Goal: Information Seeking & Learning: Learn about a topic

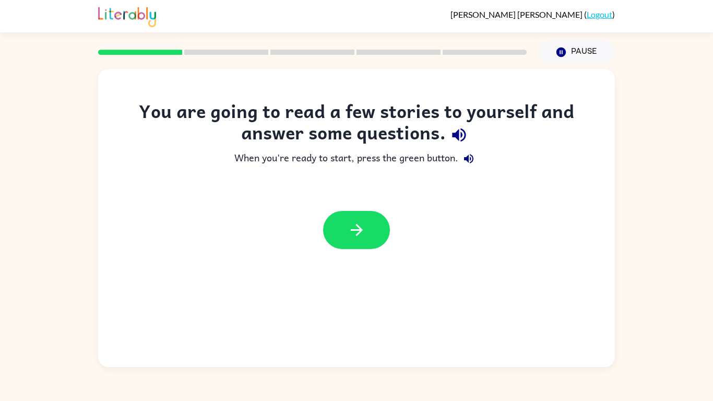
click at [476, 262] on div "You are going to read a few stories to yourself and answer some questions. When…" at bounding box center [356, 218] width 516 height 298
click at [453, 137] on icon "button" at bounding box center [459, 135] width 18 height 18
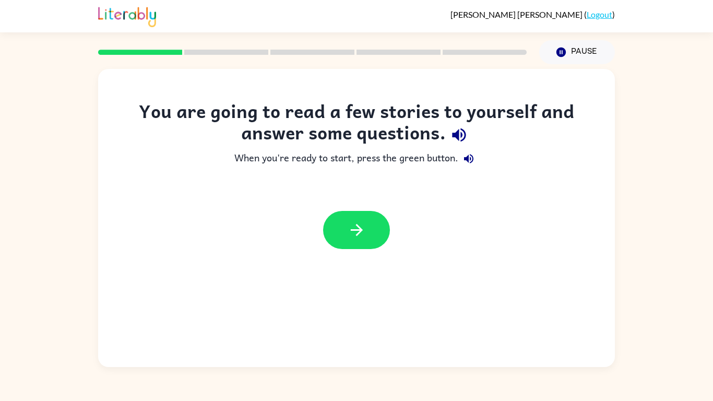
click at [453, 137] on icon "button" at bounding box center [459, 135] width 18 height 18
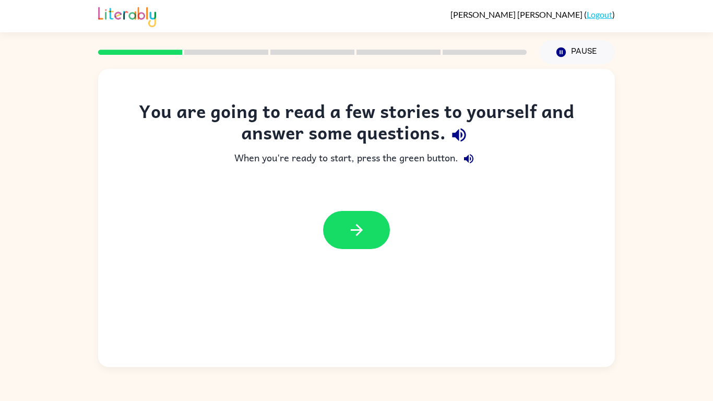
click at [453, 137] on icon "button" at bounding box center [459, 135] width 18 height 18
click at [462, 155] on button "button" at bounding box center [468, 158] width 21 height 21
click at [467, 138] on icon "button" at bounding box center [459, 135] width 18 height 18
click at [458, 137] on icon "button" at bounding box center [459, 135] width 14 height 14
click at [473, 162] on icon "button" at bounding box center [468, 158] width 13 height 13
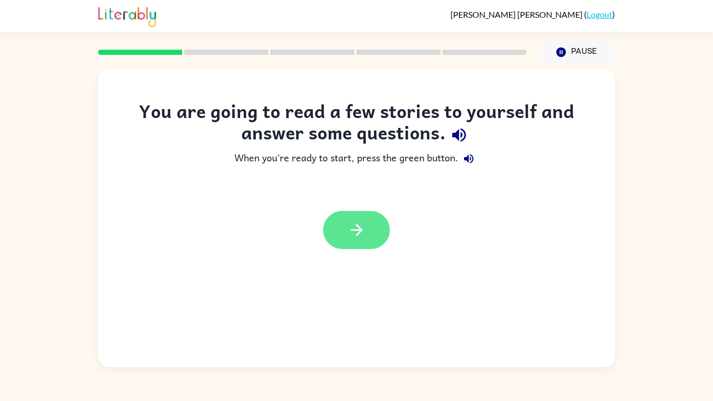
click at [358, 236] on icon "button" at bounding box center [356, 230] width 18 height 18
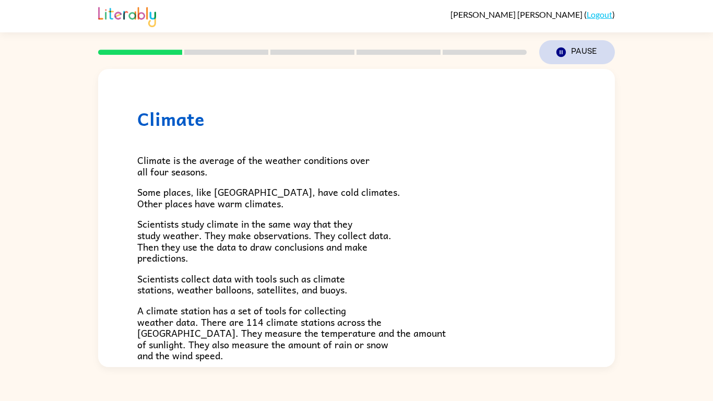
click at [587, 54] on button "Pause Pause" at bounding box center [577, 52] width 76 height 24
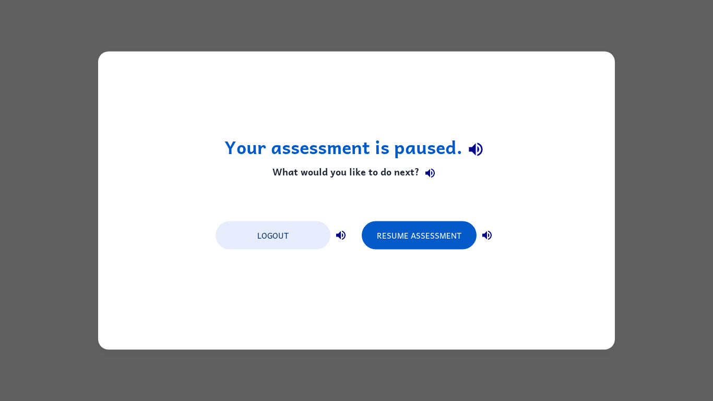
click at [567, 167] on div "Your assessment is paused. What would you like to do next? Logout Resume Assess…" at bounding box center [356, 201] width 516 height 298
click at [708, 22] on div "Your assessment is paused. What would you like to do next? Logout Resume Assess…" at bounding box center [356, 200] width 713 height 401
click at [458, 247] on button "Resume Assessment" at bounding box center [419, 235] width 115 height 28
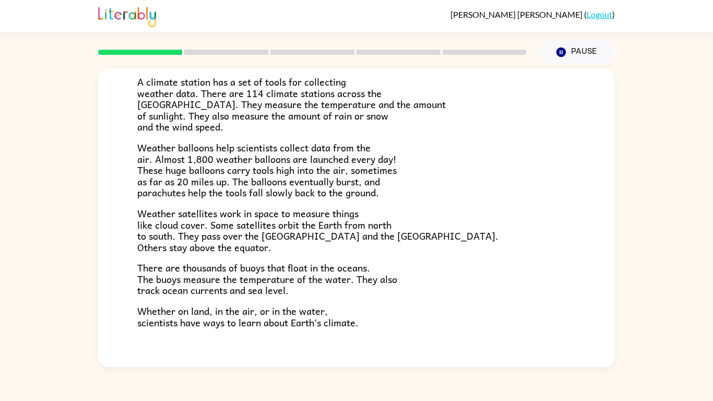
scroll to position [292, 0]
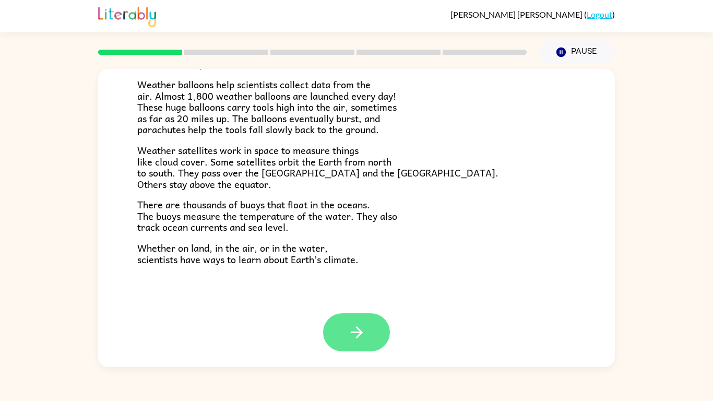
click at [349, 319] on button "button" at bounding box center [356, 332] width 67 height 38
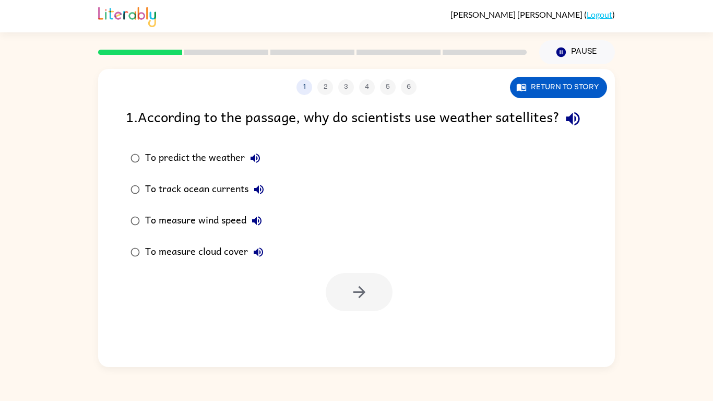
scroll to position [0, 0]
click at [563, 128] on icon "button" at bounding box center [572, 119] width 18 height 18
click at [249, 164] on icon "button" at bounding box center [255, 158] width 13 height 13
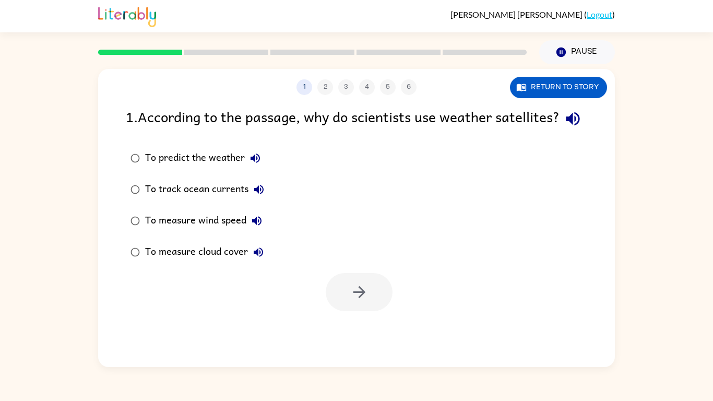
click at [255, 196] on icon "button" at bounding box center [258, 189] width 13 height 13
click at [254, 225] on icon "button" at bounding box center [256, 220] width 9 height 9
click at [257, 227] on icon "button" at bounding box center [256, 220] width 13 height 13
click at [261, 262] on div "To measure cloud cover" at bounding box center [207, 252] width 124 height 21
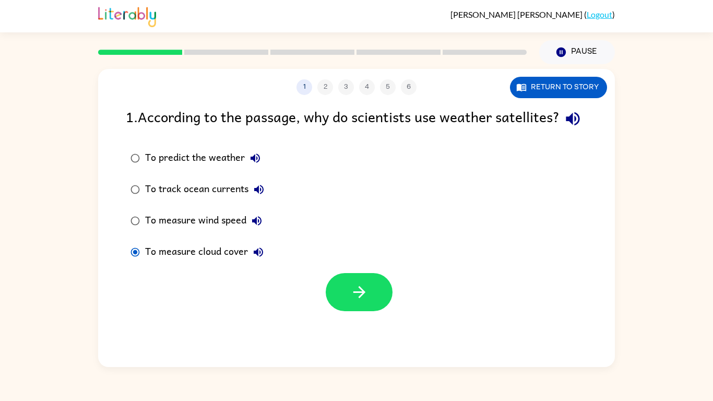
click at [259, 257] on icon "button" at bounding box center [258, 251] width 9 height 9
click at [563, 128] on icon "button" at bounding box center [572, 119] width 18 height 18
click at [321, 89] on div "1 2 3 4 5 6" at bounding box center [356, 87] width 516 height 16
click at [167, 169] on div "To predict the weather" at bounding box center [205, 158] width 121 height 21
click at [174, 200] on div "To track ocean currents" at bounding box center [207, 189] width 124 height 21
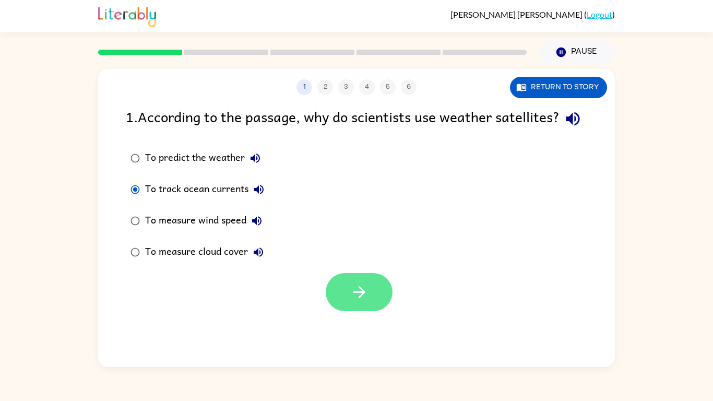
click at [342, 311] on button "button" at bounding box center [359, 292] width 67 height 38
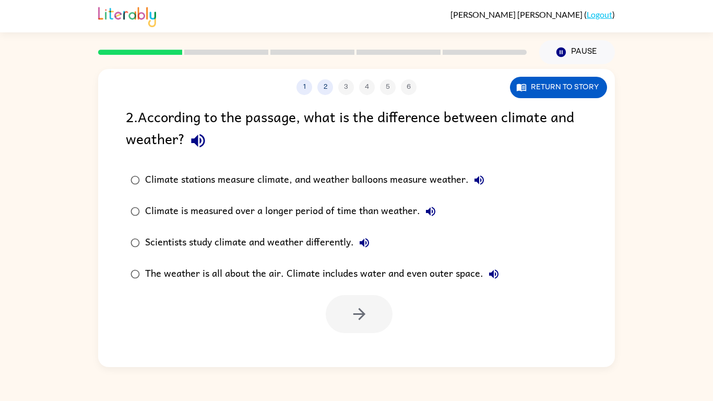
click at [190, 135] on icon "button" at bounding box center [198, 140] width 18 height 18
click at [193, 144] on icon "button" at bounding box center [198, 140] width 18 height 18
click at [484, 179] on icon "button" at bounding box center [479, 180] width 13 height 13
click at [431, 210] on icon "button" at bounding box center [430, 211] width 13 height 13
click at [367, 240] on icon "button" at bounding box center [364, 242] width 13 height 13
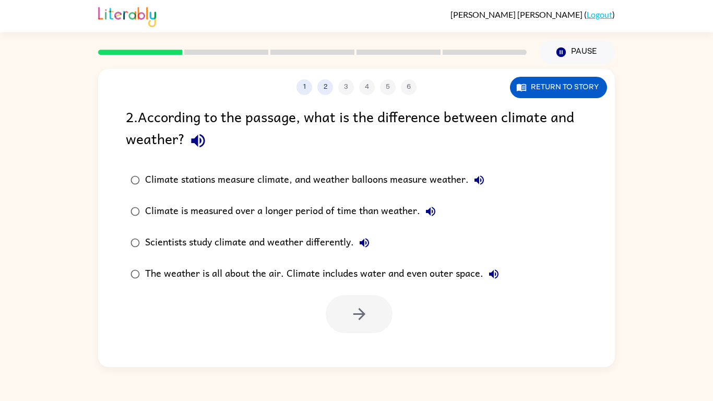
click at [492, 270] on icon "button" at bounding box center [493, 274] width 13 height 13
click at [391, 170] on div "Climate stations measure climate, and weather balloons measure weather." at bounding box center [317, 180] width 344 height 21
click at [352, 297] on button "button" at bounding box center [359, 314] width 67 height 38
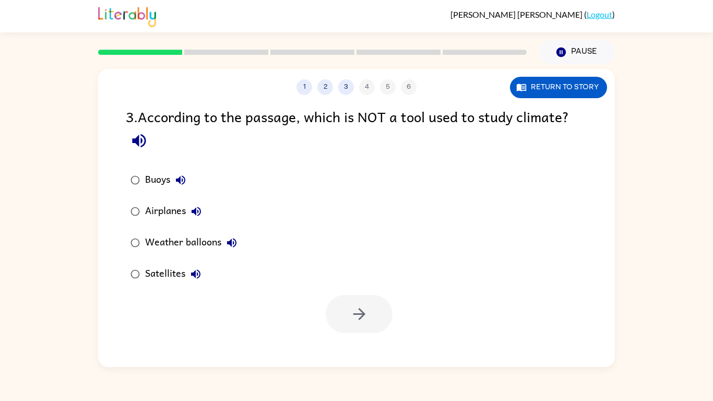
click at [135, 145] on icon "button" at bounding box center [139, 140] width 18 height 18
click at [180, 175] on icon "button" at bounding box center [180, 180] width 13 height 13
click at [191, 206] on icon "button" at bounding box center [196, 211] width 13 height 13
click at [218, 240] on div "Weather balloons" at bounding box center [193, 242] width 97 height 21
click at [178, 209] on div "Airplanes" at bounding box center [176, 211] width 62 height 21
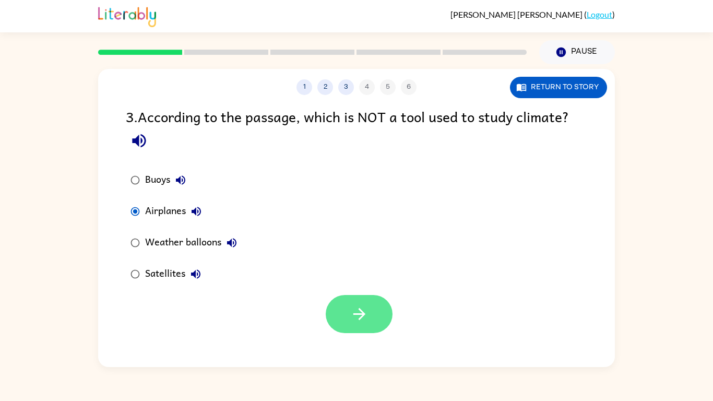
click at [353, 298] on button "button" at bounding box center [359, 314] width 67 height 38
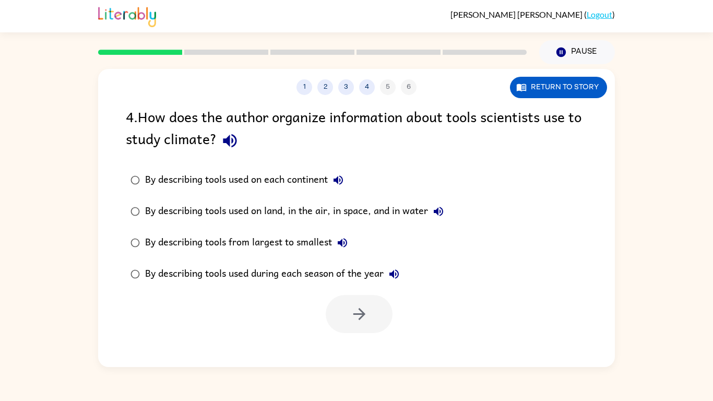
click at [228, 141] on icon "button" at bounding box center [230, 141] width 14 height 14
click at [228, 135] on icon "button" at bounding box center [230, 140] width 18 height 18
click at [342, 176] on icon "button" at bounding box center [337, 179] width 9 height 9
click at [437, 202] on button "By describing tools used on land, in the air, in space, and in water" at bounding box center [438, 211] width 21 height 21
click at [347, 236] on icon "button" at bounding box center [342, 242] width 13 height 13
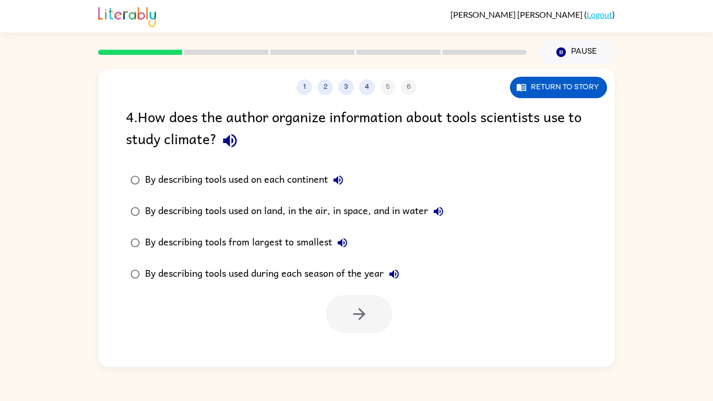
click at [389, 264] on div "By describing tools used during each season of the year" at bounding box center [274, 273] width 259 height 21
click at [391, 269] on icon "button" at bounding box center [394, 274] width 13 height 13
click at [276, 224] on label "By describing tools used on land, in the air, in space, and in water" at bounding box center [287, 211] width 334 height 31
click at [272, 240] on div "By describing tools from largest to smallest" at bounding box center [249, 242] width 208 height 21
click at [338, 310] on button "button" at bounding box center [359, 314] width 67 height 38
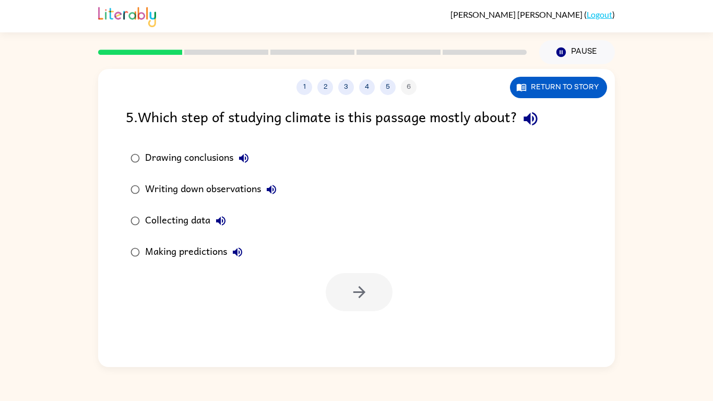
click at [534, 115] on icon "button" at bounding box center [530, 119] width 14 height 14
click at [533, 128] on icon "button" at bounding box center [530, 119] width 18 height 18
click at [242, 157] on icon "button" at bounding box center [243, 157] width 9 height 9
click at [268, 180] on button "Writing down observations" at bounding box center [271, 189] width 21 height 21
click at [222, 210] on button "Collecting data" at bounding box center [220, 220] width 21 height 21
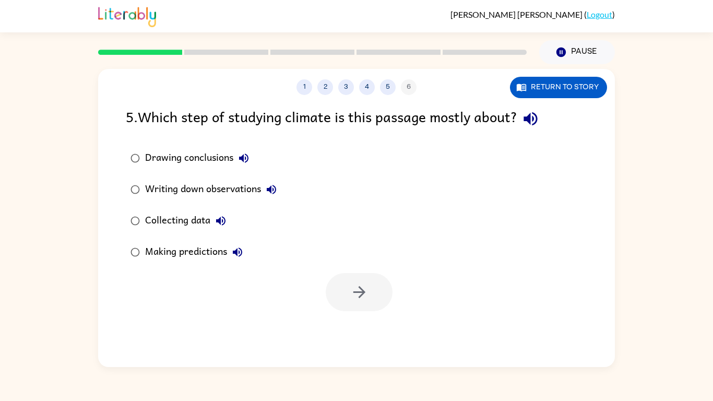
click at [238, 250] on icon "button" at bounding box center [237, 252] width 13 height 13
click at [192, 180] on div "Writing down observations" at bounding box center [213, 189] width 137 height 21
click at [364, 307] on button "button" at bounding box center [359, 292] width 67 height 38
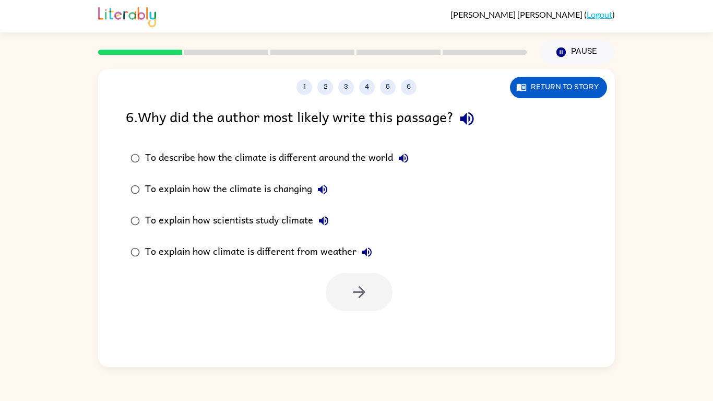
click at [474, 125] on icon "button" at bounding box center [467, 119] width 18 height 18
click at [405, 149] on button "To describe how the climate is different around the world" at bounding box center [403, 158] width 21 height 21
click at [319, 187] on icon "button" at bounding box center [322, 189] width 13 height 13
click at [323, 216] on icon "button" at bounding box center [323, 220] width 13 height 13
click at [364, 249] on icon "button" at bounding box center [366, 252] width 13 height 13
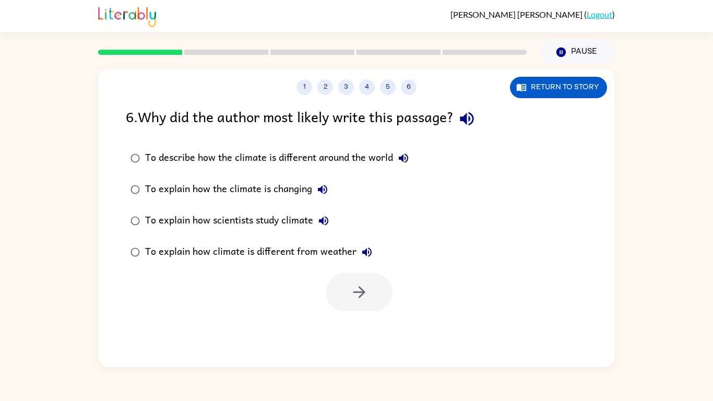
click at [264, 206] on label "To explain how scientists study climate" at bounding box center [269, 220] width 299 height 31
click at [343, 302] on button "button" at bounding box center [359, 292] width 67 height 38
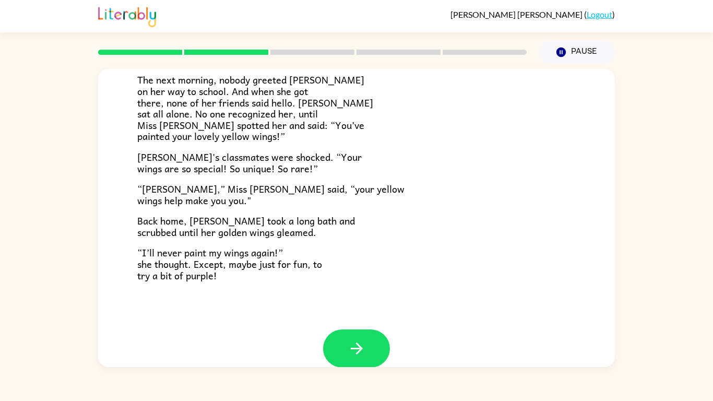
scroll to position [273, 0]
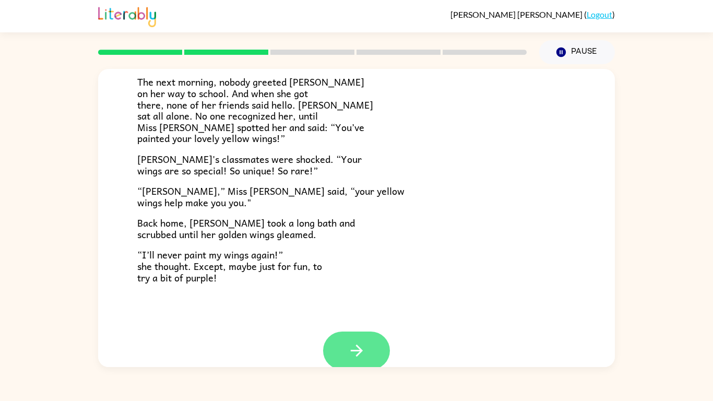
click at [354, 338] on button "button" at bounding box center [356, 350] width 67 height 38
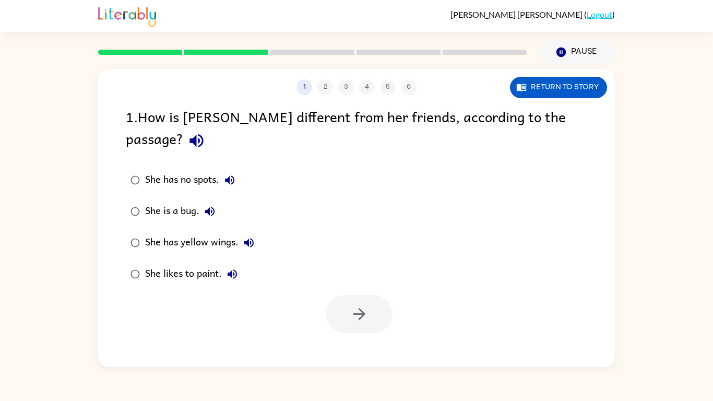
scroll to position [0, 0]
click at [280, 199] on div "She has no spots. She is a bug. She has yellow wings. She likes to paint." at bounding box center [370, 226] width 489 height 125
click at [203, 134] on icon "button" at bounding box center [196, 141] width 14 height 14
click at [225, 174] on icon "button" at bounding box center [229, 180] width 13 height 13
click at [211, 207] on icon "button" at bounding box center [209, 211] width 9 height 9
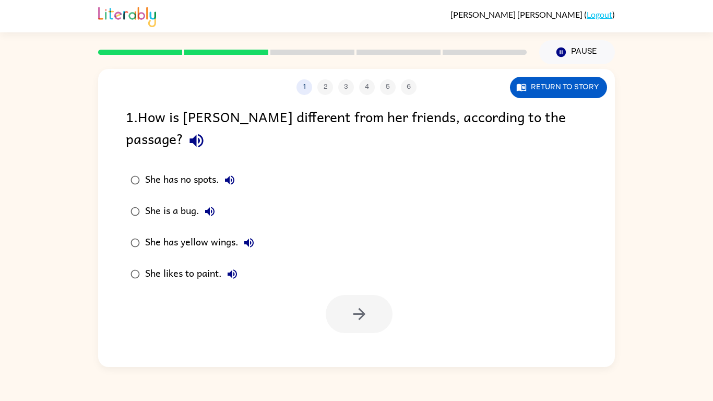
click at [249, 236] on icon "button" at bounding box center [249, 242] width 13 height 13
click at [215, 232] on div "She has yellow wings." at bounding box center [202, 242] width 114 height 21
click at [341, 295] on button "button" at bounding box center [359, 314] width 67 height 38
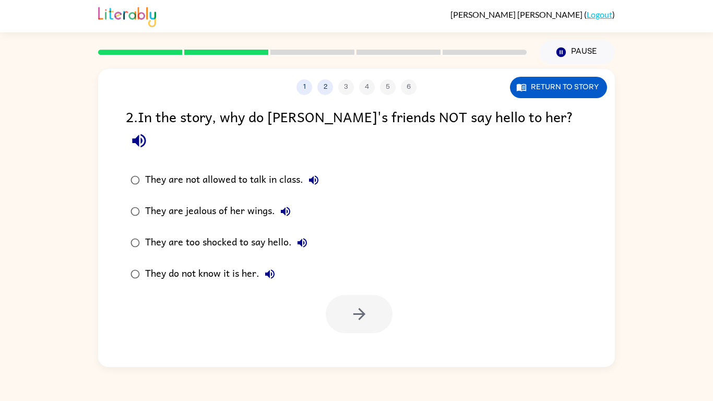
click at [152, 127] on button "button" at bounding box center [139, 140] width 27 height 27
click at [311, 174] on icon "button" at bounding box center [313, 180] width 13 height 13
click at [281, 207] on icon "button" at bounding box center [285, 211] width 9 height 9
click at [304, 236] on icon "button" at bounding box center [302, 242] width 13 height 13
click at [274, 268] on icon "button" at bounding box center [269, 274] width 13 height 13
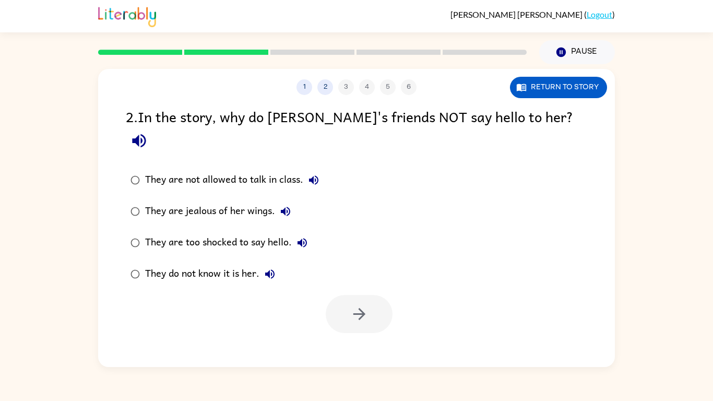
click at [231, 263] on div "They do not know it is her." at bounding box center [212, 273] width 135 height 21
click at [361, 295] on button "button" at bounding box center [359, 314] width 67 height 38
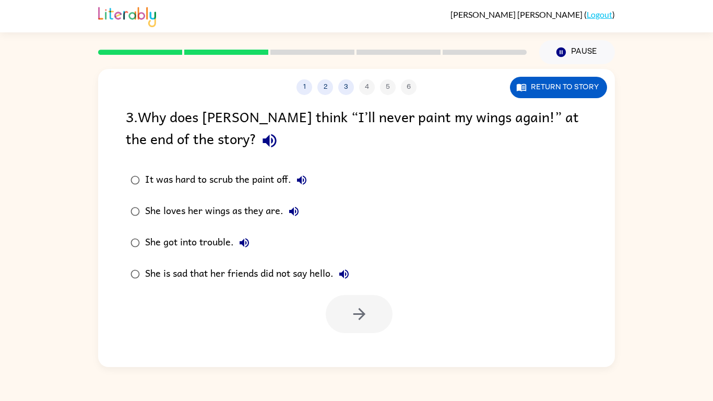
click at [262, 142] on icon "button" at bounding box center [269, 141] width 14 height 14
click at [300, 177] on icon "button" at bounding box center [301, 180] width 13 height 13
click at [262, 141] on icon "button" at bounding box center [269, 141] width 14 height 14
click at [260, 144] on icon "button" at bounding box center [269, 140] width 18 height 18
click at [303, 177] on icon "button" at bounding box center [301, 180] width 13 height 13
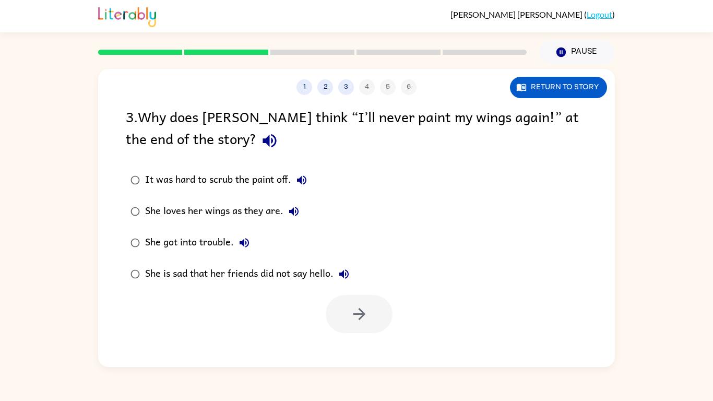
click at [289, 206] on icon "button" at bounding box center [293, 211] width 13 height 13
click at [242, 241] on icon "button" at bounding box center [243, 242] width 9 height 9
click at [345, 272] on icon "button" at bounding box center [343, 273] width 9 height 9
click at [226, 206] on div "She loves her wings as they are." at bounding box center [224, 211] width 159 height 21
click at [356, 306] on icon "button" at bounding box center [359, 314] width 18 height 18
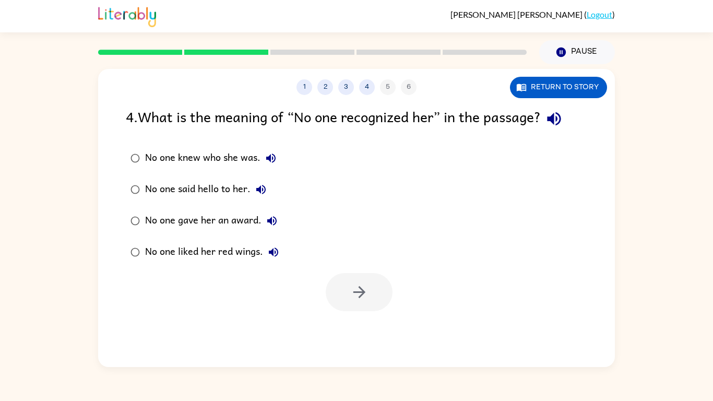
click at [555, 124] on icon "button" at bounding box center [554, 119] width 18 height 18
click at [266, 158] on icon "button" at bounding box center [270, 157] width 9 height 9
click at [261, 190] on icon "button" at bounding box center [261, 189] width 13 height 13
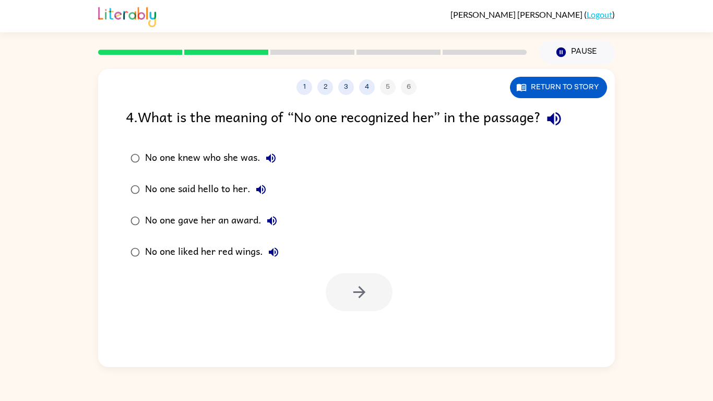
click at [267, 219] on icon "button" at bounding box center [271, 220] width 9 height 9
click at [269, 219] on icon "button" at bounding box center [271, 220] width 9 height 9
click at [269, 224] on icon "button" at bounding box center [272, 220] width 13 height 13
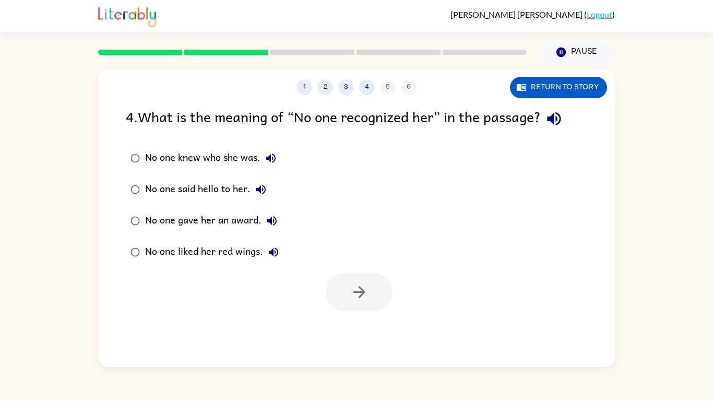
click at [269, 224] on icon "button" at bounding box center [272, 220] width 13 height 13
click at [275, 246] on icon "button" at bounding box center [273, 252] width 13 height 13
click at [242, 154] on div "No one knew who she was." at bounding box center [213, 158] width 136 height 21
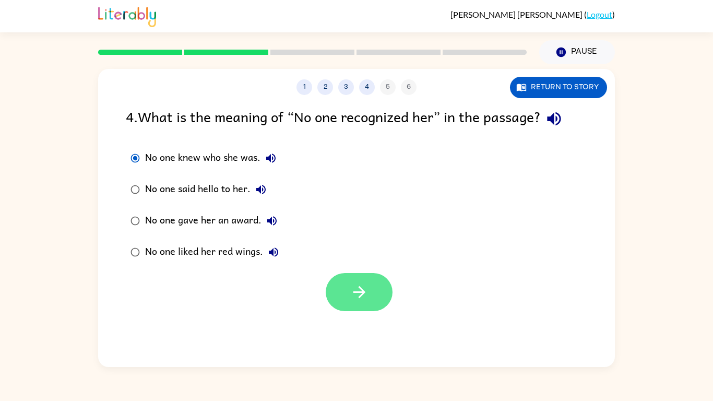
click at [348, 285] on button "button" at bounding box center [359, 292] width 67 height 38
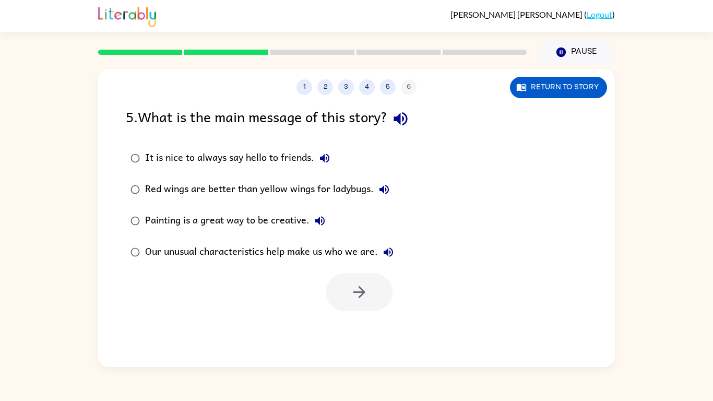
click at [407, 110] on icon "button" at bounding box center [400, 119] width 18 height 18
click at [322, 150] on button "It is nice to always say hello to friends." at bounding box center [324, 158] width 21 height 21
click at [378, 189] on icon "button" at bounding box center [384, 189] width 13 height 13
click at [329, 210] on div "Painting is a great way to be creative." at bounding box center [237, 220] width 185 height 21
click at [323, 215] on icon "button" at bounding box center [320, 220] width 13 height 13
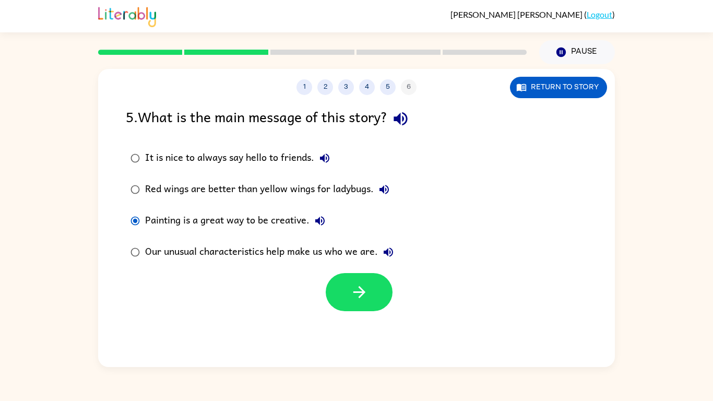
click at [393, 249] on icon "button" at bounding box center [388, 252] width 13 height 13
click at [294, 243] on div "Our unusual characteristics help make us who we are." at bounding box center [272, 252] width 254 height 21
click at [356, 284] on icon "button" at bounding box center [359, 292] width 18 height 18
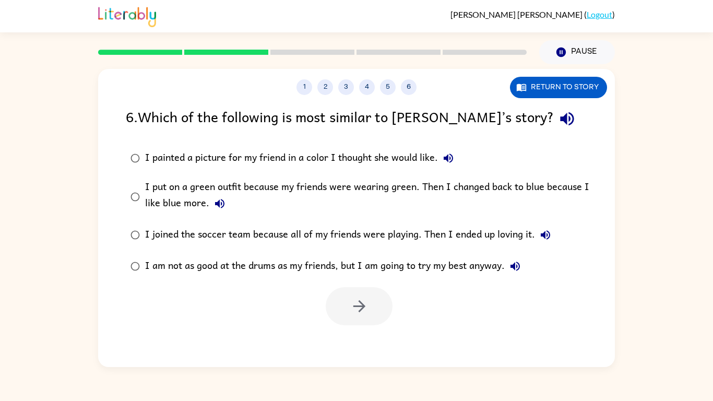
click at [558, 125] on icon "button" at bounding box center [567, 119] width 18 height 18
click at [558, 126] on icon "button" at bounding box center [567, 119] width 18 height 18
click at [450, 149] on button "I painted a picture for my friend in a color I thought she would like." at bounding box center [448, 158] width 21 height 21
click at [218, 204] on icon "button" at bounding box center [219, 203] width 9 height 9
click at [543, 232] on icon "button" at bounding box center [544, 234] width 9 height 9
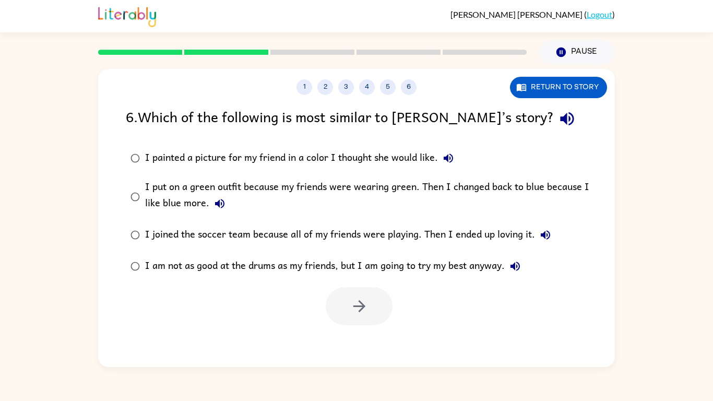
click at [216, 199] on icon "button" at bounding box center [219, 203] width 13 height 13
click at [213, 197] on icon "button" at bounding box center [219, 203] width 13 height 13
click at [534, 228] on div "I joined the soccer team because all of my friends were playing. Then I ended u…" at bounding box center [350, 234] width 411 height 21
click at [545, 232] on icon "button" at bounding box center [545, 234] width 13 height 13
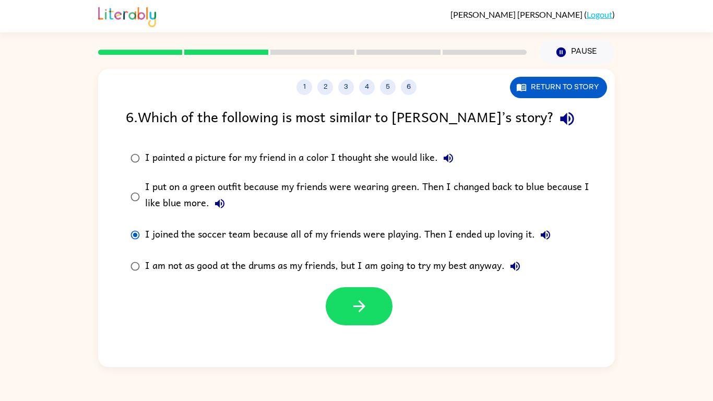
click at [516, 266] on icon "button" at bounding box center [514, 265] width 9 height 9
click at [410, 153] on div "I painted a picture for my friend in a color I thought she would like." at bounding box center [302, 158] width 314 height 21
click at [363, 312] on icon "button" at bounding box center [359, 306] width 18 height 18
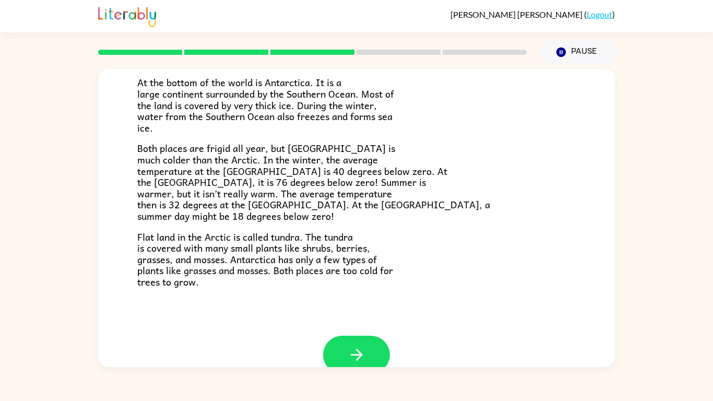
scroll to position [220, 0]
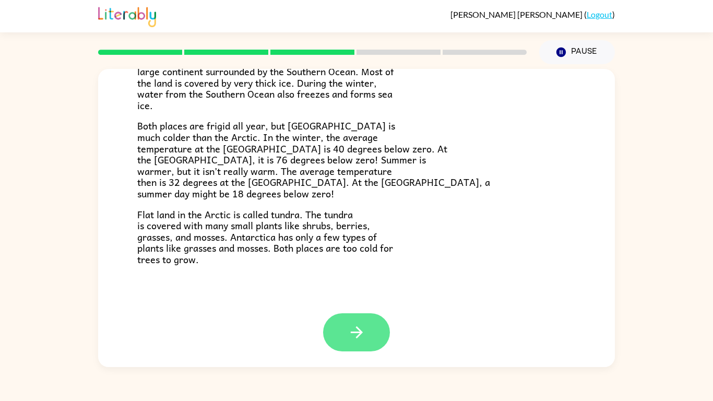
click at [368, 338] on button "button" at bounding box center [356, 332] width 67 height 38
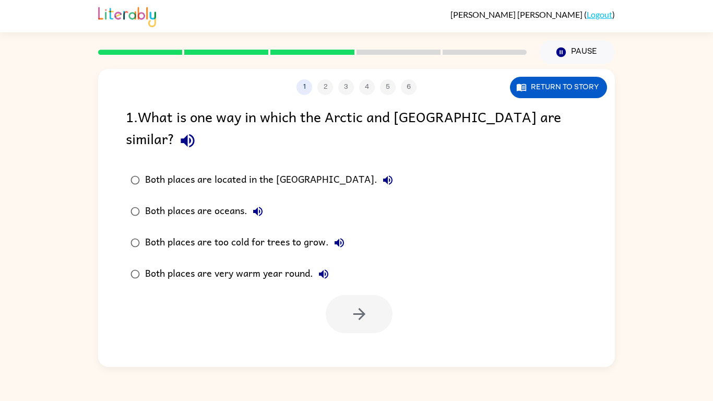
scroll to position [0, 0]
click at [197, 131] on icon "button" at bounding box center [187, 140] width 18 height 18
click at [381, 174] on icon "button" at bounding box center [387, 180] width 13 height 13
click at [260, 207] on icon "button" at bounding box center [257, 211] width 9 height 9
click at [335, 236] on icon "button" at bounding box center [339, 242] width 13 height 13
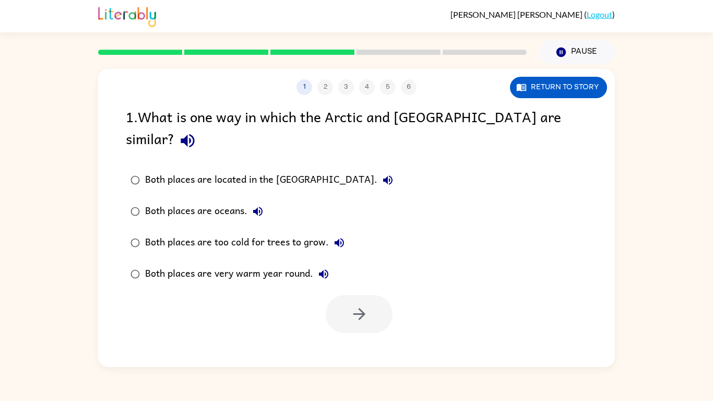
click at [321, 269] on icon "button" at bounding box center [323, 273] width 9 height 9
click at [194, 134] on icon "button" at bounding box center [187, 141] width 14 height 14
click at [226, 201] on div "Both places are oceans." at bounding box center [206, 211] width 123 height 21
click at [260, 205] on icon "button" at bounding box center [257, 211] width 13 height 13
click at [368, 296] on button "button" at bounding box center [359, 314] width 67 height 38
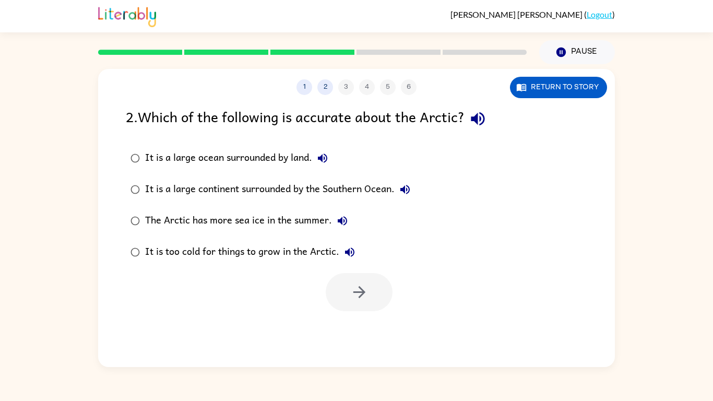
click at [487, 119] on icon "button" at bounding box center [477, 119] width 18 height 18
click at [321, 161] on icon "button" at bounding box center [322, 158] width 13 height 13
click at [403, 191] on icon "button" at bounding box center [404, 189] width 9 height 9
click at [344, 220] on icon "button" at bounding box center [342, 220] width 9 height 9
click at [358, 252] on button "It is too cold for things to grow in the Arctic." at bounding box center [349, 252] width 21 height 21
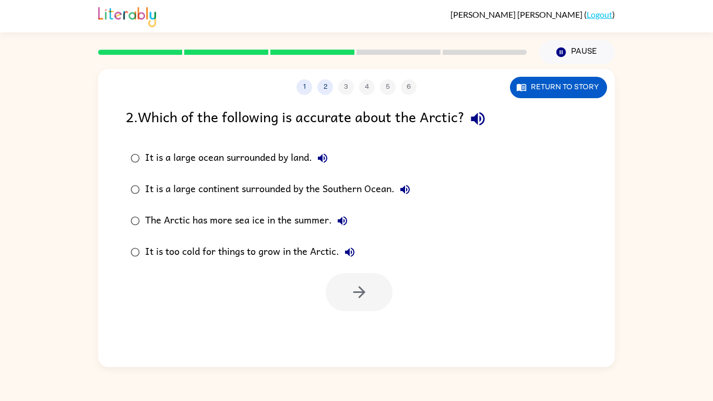
click at [324, 156] on icon "button" at bounding box center [322, 158] width 13 height 13
click at [407, 192] on icon "button" at bounding box center [405, 189] width 13 height 13
click at [351, 220] on button "The Arctic has more sea ice in the summer." at bounding box center [342, 220] width 21 height 21
click at [344, 220] on icon "button" at bounding box center [342, 220] width 9 height 9
click at [275, 165] on div "It is a large ocean surrounded by land." at bounding box center [239, 158] width 188 height 21
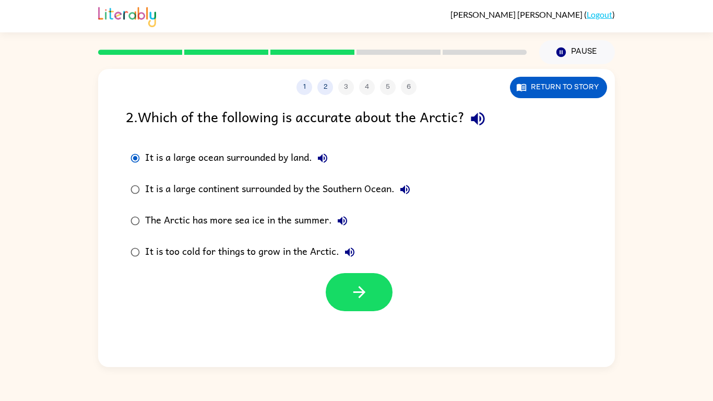
click at [299, 150] on div "It is a large ocean surrounded by land." at bounding box center [239, 158] width 188 height 21
click at [358, 303] on button "button" at bounding box center [359, 292] width 67 height 38
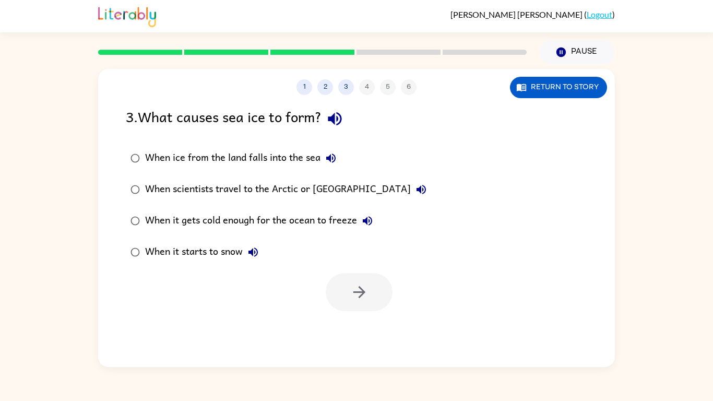
click at [335, 119] on icon "button" at bounding box center [335, 119] width 14 height 14
click at [332, 162] on icon "button" at bounding box center [330, 158] width 13 height 13
click at [416, 189] on icon "button" at bounding box center [420, 189] width 9 height 9
click at [374, 220] on button "When it gets cold enough for the ocean to freeze" at bounding box center [367, 220] width 21 height 21
click at [344, 223] on div "When it gets cold enough for the ocean to freeze" at bounding box center [261, 220] width 233 height 21
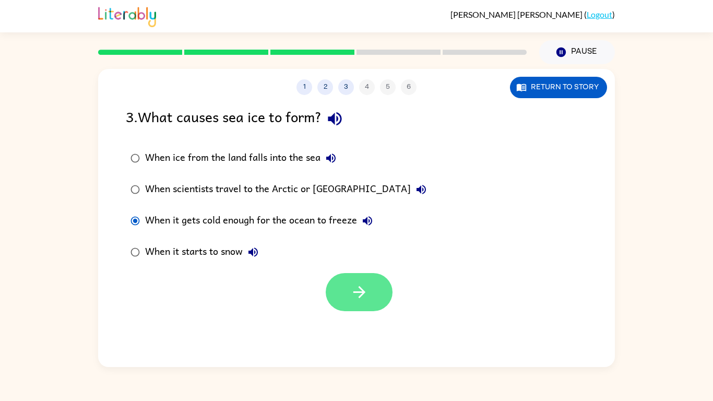
click at [372, 283] on button "button" at bounding box center [359, 292] width 67 height 38
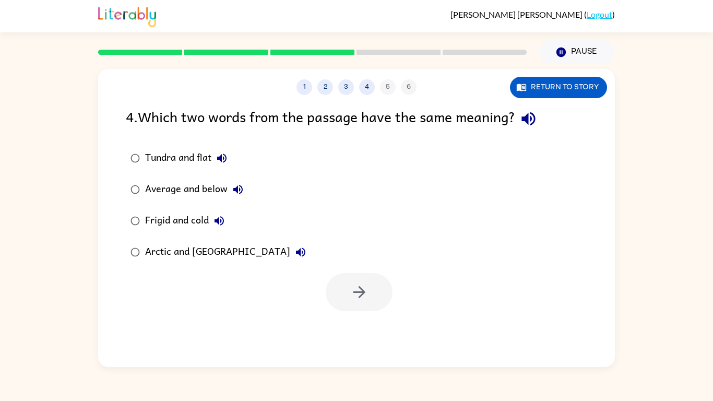
click at [528, 124] on icon "button" at bounding box center [528, 119] width 18 height 18
click at [216, 149] on div "Tundra and flat" at bounding box center [188, 158] width 87 height 21
click at [225, 162] on icon "button" at bounding box center [221, 157] width 9 height 9
click at [237, 188] on icon "button" at bounding box center [237, 189] width 9 height 9
click at [225, 222] on icon "button" at bounding box center [219, 220] width 13 height 13
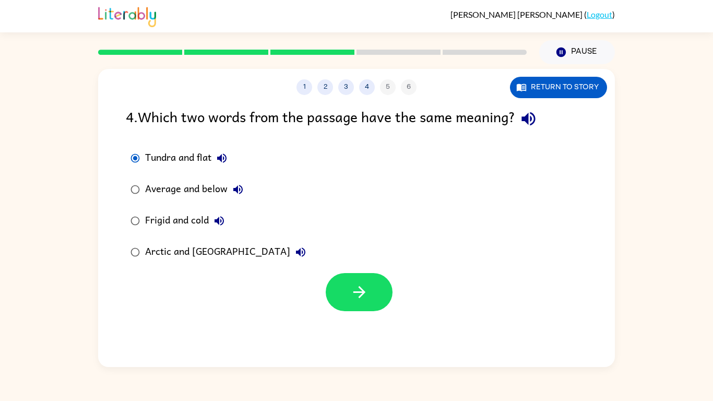
click at [294, 248] on icon "button" at bounding box center [300, 252] width 13 height 13
click at [217, 251] on div "Arctic and [GEOGRAPHIC_DATA]" at bounding box center [228, 252] width 166 height 21
click at [344, 279] on button "button" at bounding box center [359, 292] width 67 height 38
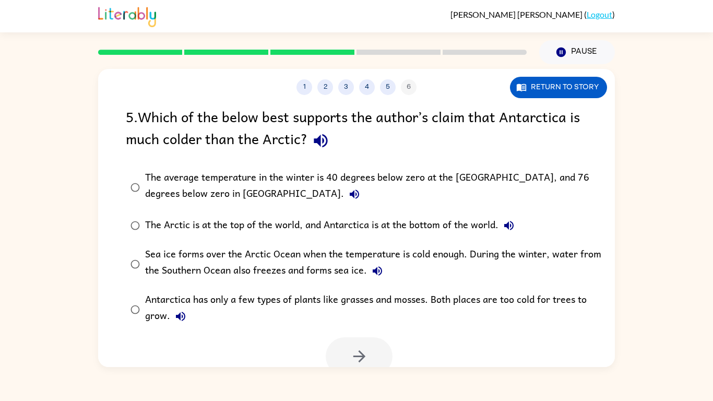
click at [312, 138] on icon "button" at bounding box center [320, 140] width 18 height 18
click at [348, 198] on icon "button" at bounding box center [354, 194] width 13 height 13
click at [298, 238] on label "The Arctic is at the top of the world, and Antarctica is at the bottom of the w…" at bounding box center [363, 225] width 486 height 31
click at [369, 348] on button "button" at bounding box center [359, 356] width 67 height 38
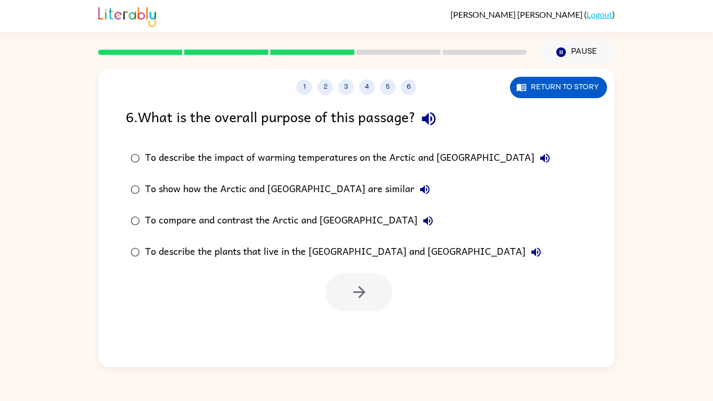
click at [326, 190] on div "To show how the Arctic and [GEOGRAPHIC_DATA] are similar" at bounding box center [290, 189] width 290 height 21
click at [358, 288] on icon "button" at bounding box center [359, 292] width 18 height 18
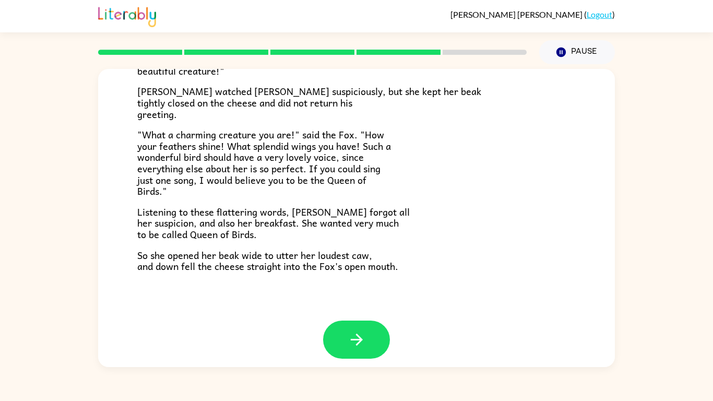
scroll to position [205, 0]
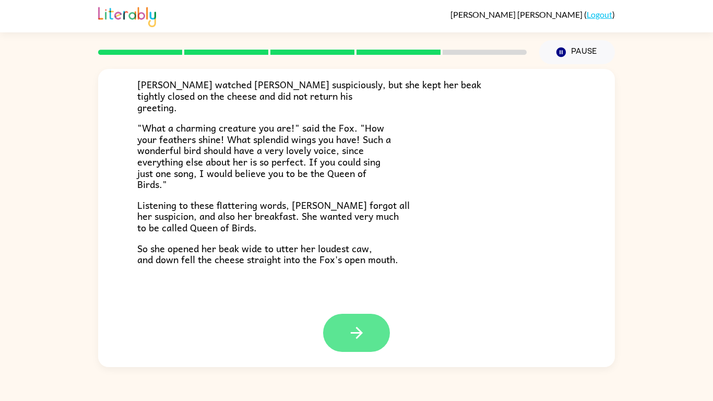
click at [354, 347] on button "button" at bounding box center [356, 333] width 67 height 38
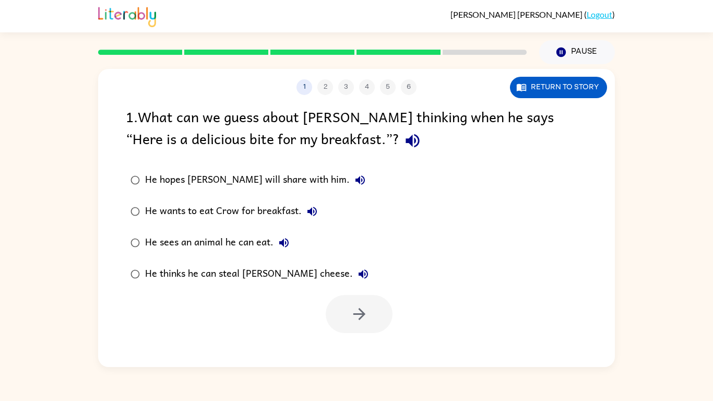
scroll to position [0, 0]
click at [403, 138] on icon "button" at bounding box center [412, 140] width 18 height 18
click at [355, 179] on icon "button" at bounding box center [359, 179] width 9 height 9
click at [316, 206] on icon "button" at bounding box center [312, 211] width 13 height 13
click at [291, 237] on button "He sees an animal he can eat." at bounding box center [283, 242] width 21 height 21
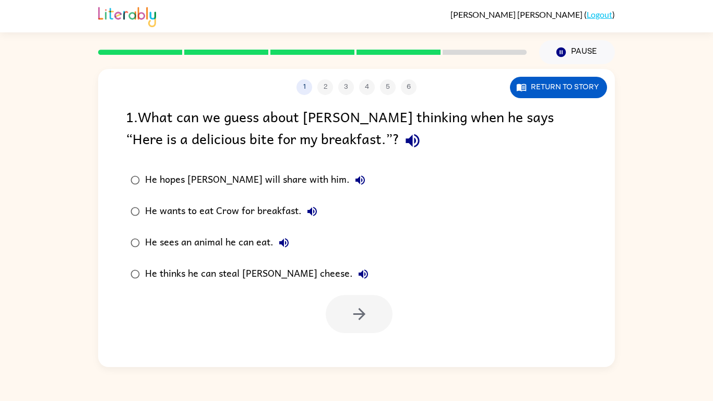
click at [357, 269] on icon "button" at bounding box center [363, 274] width 13 height 13
click at [403, 138] on icon "button" at bounding box center [412, 140] width 18 height 18
click at [308, 207] on icon "button" at bounding box center [312, 211] width 13 height 13
click at [284, 212] on div "He wants to eat Crow for breakfast." at bounding box center [233, 211] width 177 height 21
click at [365, 324] on button "button" at bounding box center [359, 314] width 67 height 38
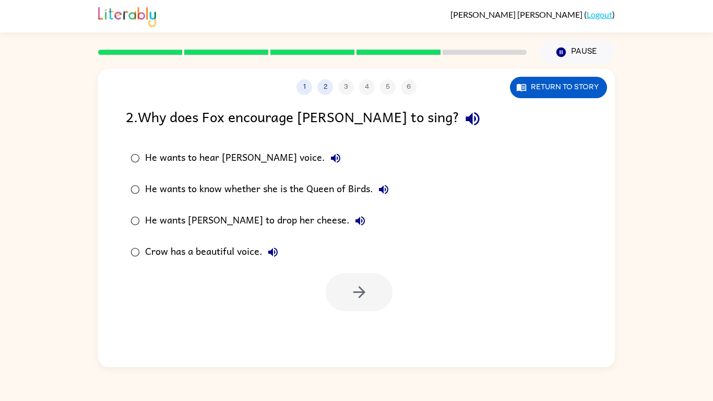
click at [463, 121] on icon "button" at bounding box center [472, 119] width 18 height 18
click at [329, 159] on icon "button" at bounding box center [335, 158] width 13 height 13
click at [378, 191] on icon "button" at bounding box center [383, 189] width 13 height 13
click at [355, 224] on icon "button" at bounding box center [359, 220] width 9 height 9
click at [267, 251] on icon "button" at bounding box center [273, 252] width 13 height 13
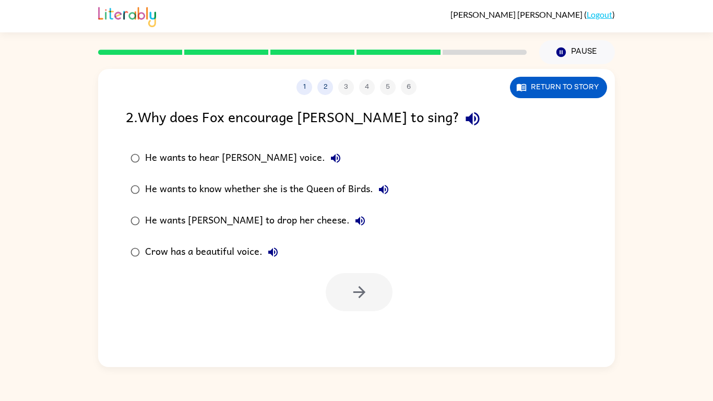
click at [237, 255] on div "Crow has a beautiful voice." at bounding box center [214, 252] width 138 height 21
click at [368, 288] on icon "button" at bounding box center [359, 292] width 18 height 18
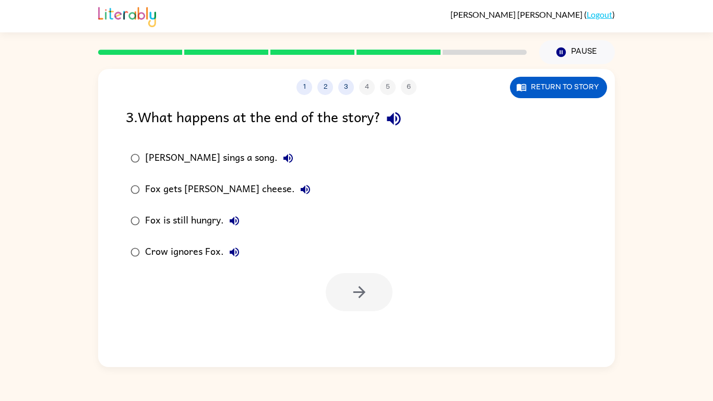
click at [389, 110] on icon "button" at bounding box center [393, 119] width 18 height 18
click at [282, 157] on icon "button" at bounding box center [288, 158] width 13 height 13
click at [299, 186] on icon "button" at bounding box center [305, 189] width 13 height 13
click at [227, 225] on button "Fox is still hungry." at bounding box center [234, 220] width 21 height 21
click at [232, 252] on icon "button" at bounding box center [234, 251] width 9 height 9
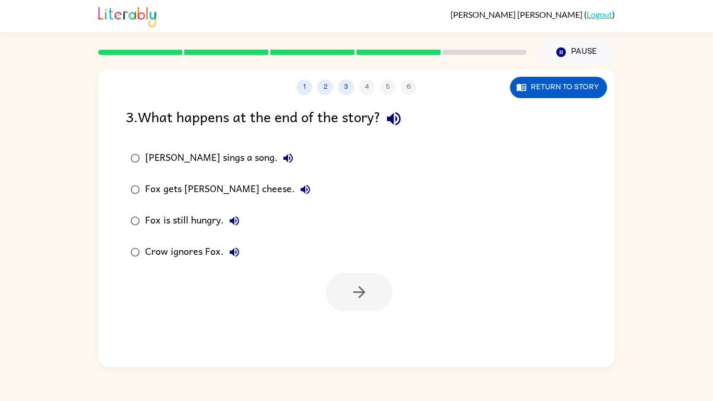
click at [208, 223] on div "Fox is still hungry." at bounding box center [195, 220] width 100 height 21
click at [356, 296] on icon "button" at bounding box center [359, 292] width 18 height 18
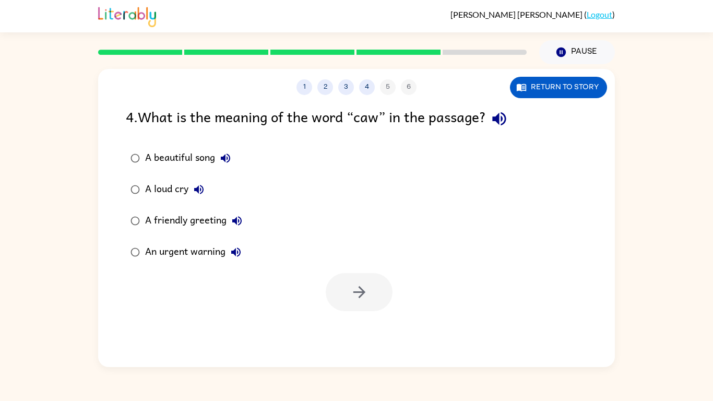
click at [496, 124] on icon "button" at bounding box center [499, 119] width 18 height 18
click at [508, 114] on icon "button" at bounding box center [499, 119] width 18 height 18
click at [502, 121] on icon "button" at bounding box center [499, 119] width 14 height 14
click at [235, 168] on div "A beautiful song" at bounding box center [190, 158] width 91 height 21
click at [221, 163] on icon "button" at bounding box center [225, 158] width 13 height 13
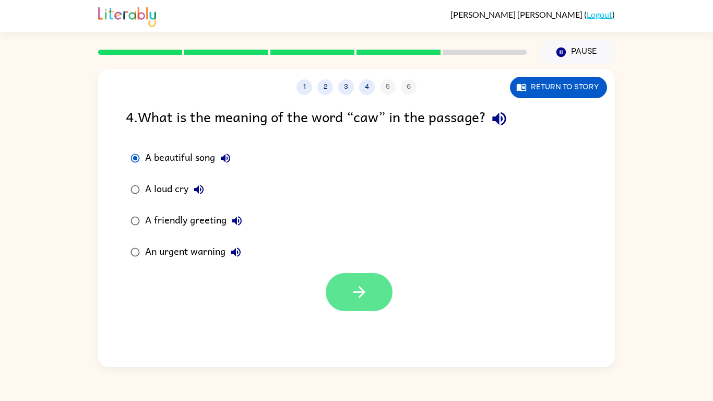
click at [376, 292] on button "button" at bounding box center [359, 292] width 67 height 38
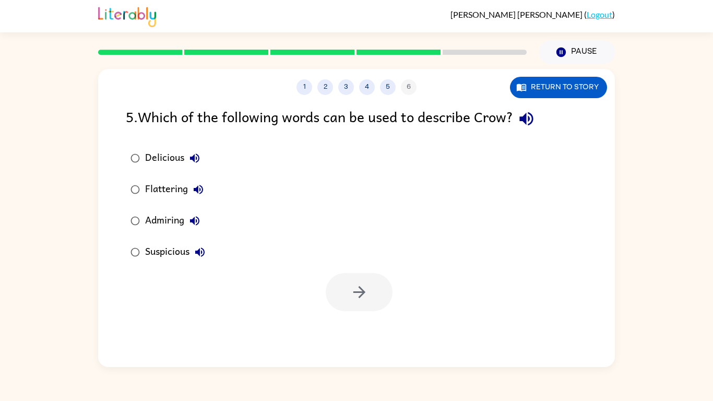
click at [532, 107] on button "button" at bounding box center [526, 118] width 27 height 27
click at [201, 159] on icon "button" at bounding box center [194, 158] width 13 height 13
click at [208, 192] on button "Flattering" at bounding box center [198, 189] width 21 height 21
click at [196, 221] on icon "button" at bounding box center [194, 220] width 13 height 13
click at [203, 249] on icon "button" at bounding box center [199, 251] width 9 height 9
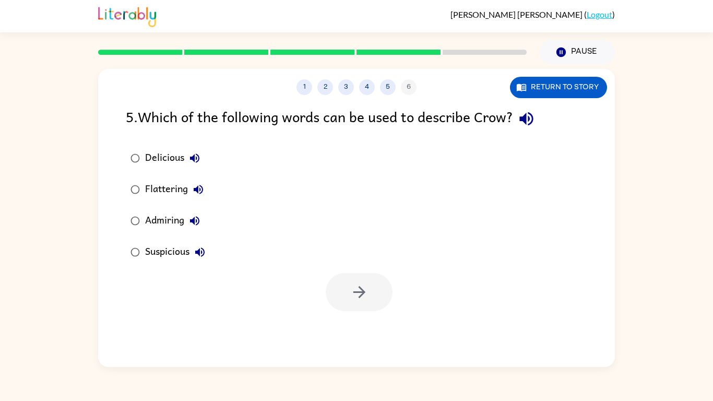
click at [172, 154] on div "Delicious" at bounding box center [175, 158] width 60 height 21
click at [386, 307] on div at bounding box center [359, 292] width 67 height 38
click at [371, 286] on button "button" at bounding box center [359, 292] width 67 height 38
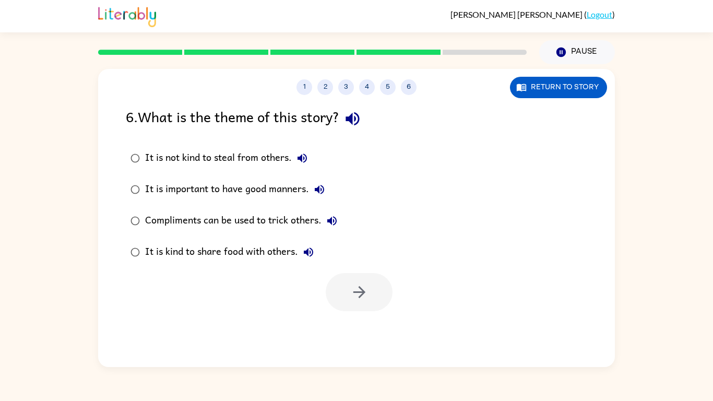
click at [353, 121] on icon "button" at bounding box center [352, 119] width 14 height 14
click at [305, 157] on icon "button" at bounding box center [302, 158] width 13 height 13
click at [280, 155] on div "It is not kind to steal from others." at bounding box center [228, 158] width 167 height 21
click at [389, 305] on div at bounding box center [359, 292] width 67 height 38
click at [370, 273] on button "button" at bounding box center [359, 292] width 67 height 38
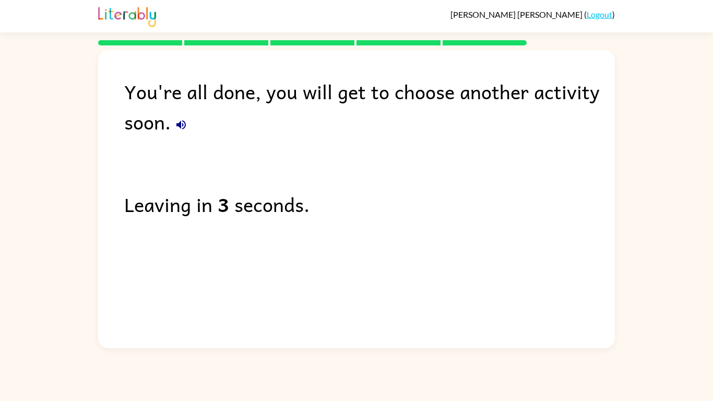
click at [178, 125] on icon "button" at bounding box center [180, 124] width 9 height 9
